Goal: Transaction & Acquisition: Subscribe to service/newsletter

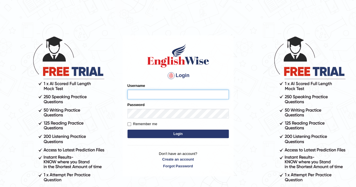
type input "[PERSON_NAME]"
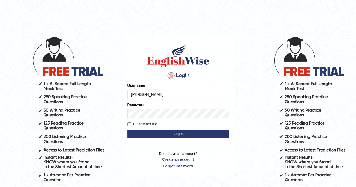
click at [183, 136] on button "Login" at bounding box center [177, 134] width 101 height 8
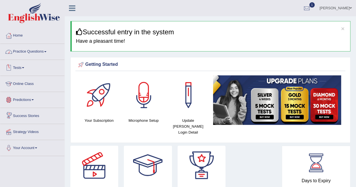
click at [28, 50] on link "Practice Questions" at bounding box center [32, 51] width 64 height 14
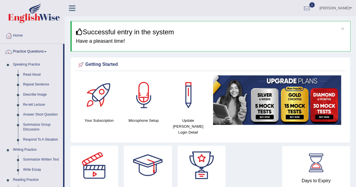
drag, startPoint x: 64, startPoint y: 60, endPoint x: 64, endPoint y: 78, distance: 18.0
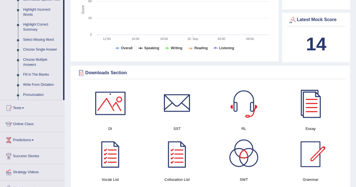
scroll to position [270, 0]
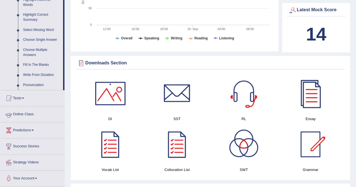
click at [23, 97] on link "Tests" at bounding box center [32, 97] width 64 height 14
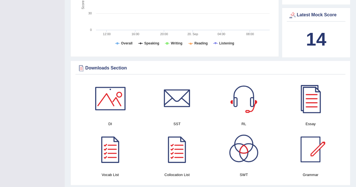
scroll to position [114, 0]
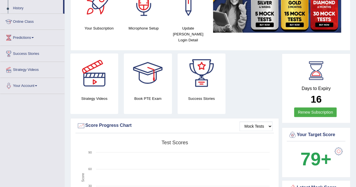
click at [167, 103] on div "Strategy Videos Book PTE Exam Success Stories Mock Tests Score Progress Chart C…" at bounding box center [175, 142] width 210 height 179
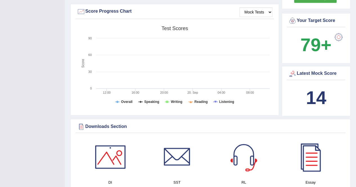
scroll to position [192, 0]
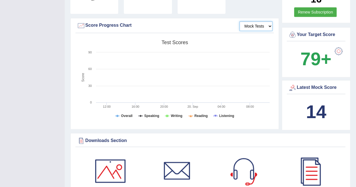
click at [259, 21] on select "Mock Tests" at bounding box center [255, 26] width 33 height 10
click at [240, 21] on select "Mock Tests" at bounding box center [255, 26] width 33 height 10
drag, startPoint x: 47, startPoint y: 53, endPoint x: 72, endPoint y: 26, distance: 37.2
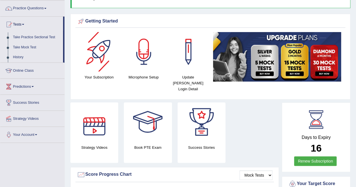
scroll to position [1, 0]
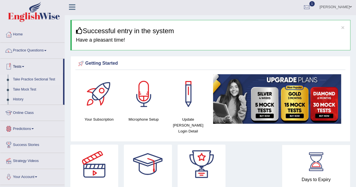
click at [35, 80] on link "Take Practice Sectional Test" at bounding box center [36, 79] width 53 height 10
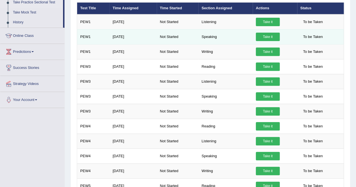
scroll to position [68, 0]
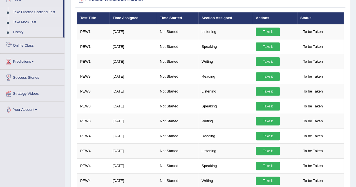
click at [19, 32] on link "History" at bounding box center [36, 32] width 53 height 10
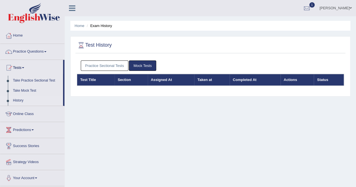
click at [104, 69] on link "Practice Sectional Tests" at bounding box center [105, 65] width 48 height 10
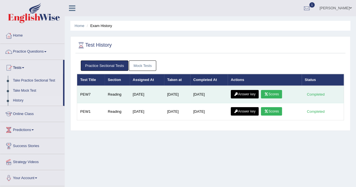
click at [278, 94] on link "Scores" at bounding box center [271, 94] width 21 height 8
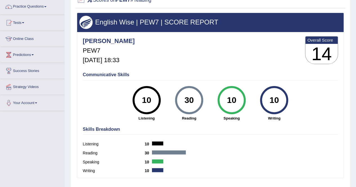
scroll to position [34, 0]
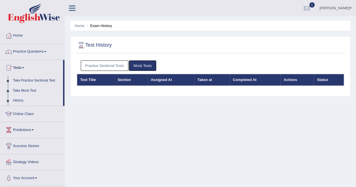
click at [102, 60] on link "Practice Sectional Tests" at bounding box center [105, 65] width 48 height 10
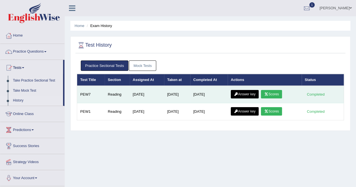
click at [247, 95] on link "Answer key" at bounding box center [245, 94] width 28 height 8
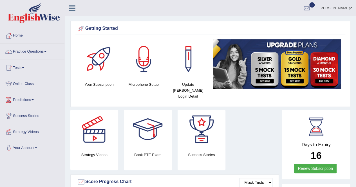
click at [272, 76] on img at bounding box center [277, 63] width 128 height 49
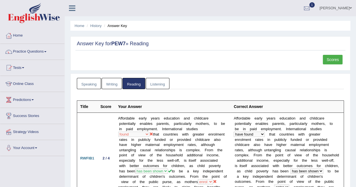
click at [31, 51] on link "Practice Questions" at bounding box center [32, 51] width 64 height 14
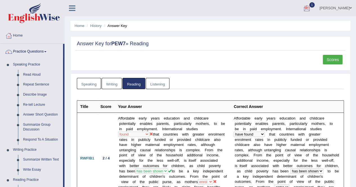
click at [309, 12] on link "1" at bounding box center [306, 7] width 17 height 15
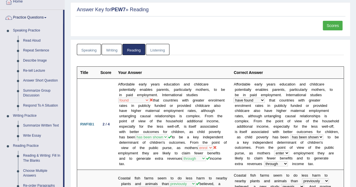
scroll to position [22, 0]
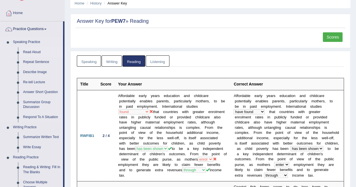
click at [37, 49] on link "Read Aloud" at bounding box center [42, 52] width 42 height 10
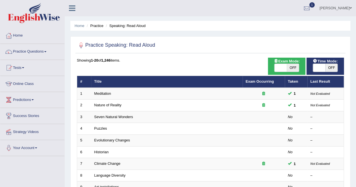
click at [292, 67] on span "OFF" at bounding box center [292, 68] width 12 height 8
checkbox input "true"
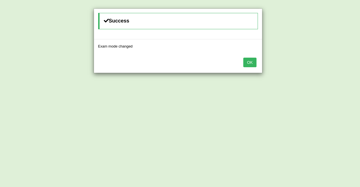
click at [257, 64] on div "OK" at bounding box center [178, 63] width 168 height 20
click at [254, 63] on button "OK" at bounding box center [249, 63] width 13 height 10
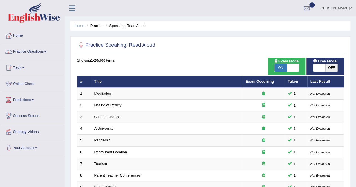
click at [327, 69] on span "OFF" at bounding box center [331, 68] width 12 height 8
checkbox input "true"
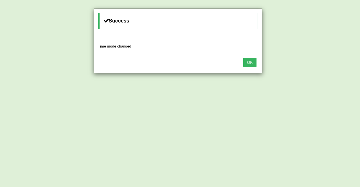
click at [244, 64] on button "OK" at bounding box center [249, 63] width 13 height 10
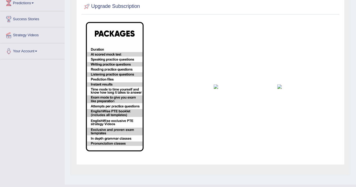
scroll to position [74, 0]
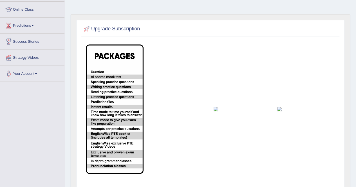
click at [217, 110] on img at bounding box center [242, 109] width 58 height 4
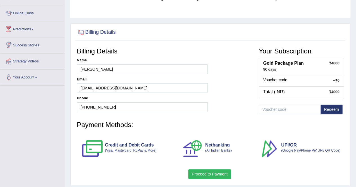
scroll to position [90, 0]
